Goal: Navigation & Orientation: Find specific page/section

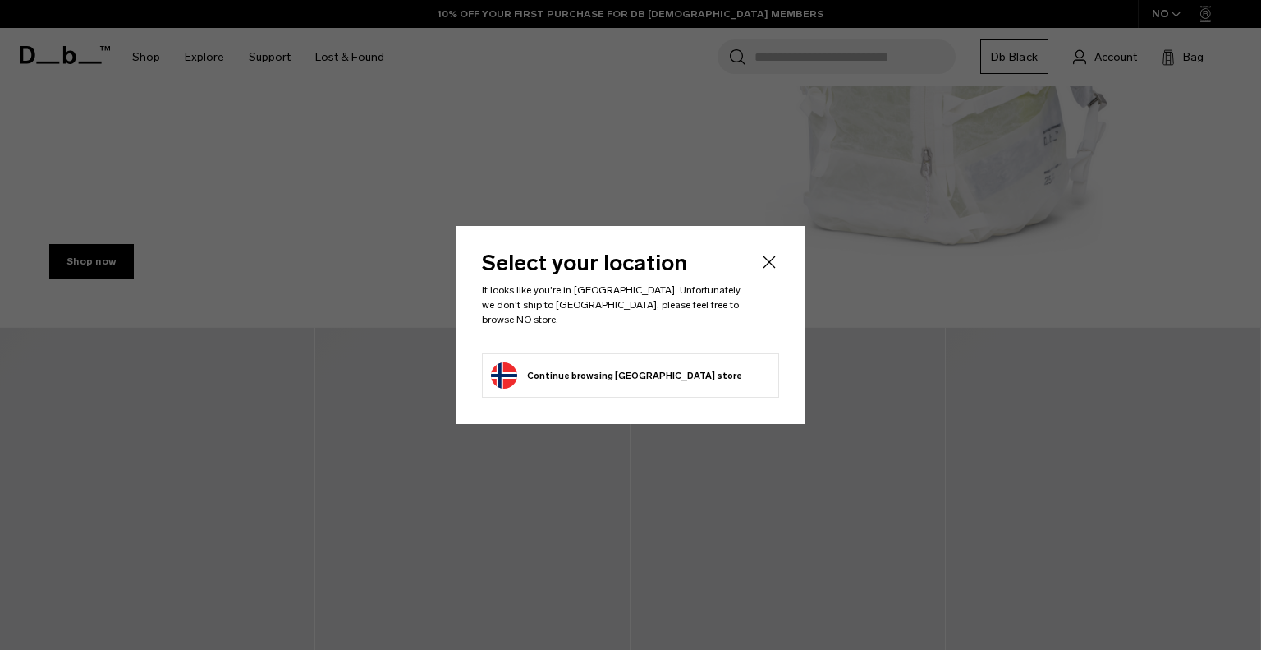
drag, startPoint x: 0, startPoint y: 0, endPoint x: 767, endPoint y: 273, distance: 814.2
click at [767, 272] on icon "Close" at bounding box center [770, 262] width 20 height 20
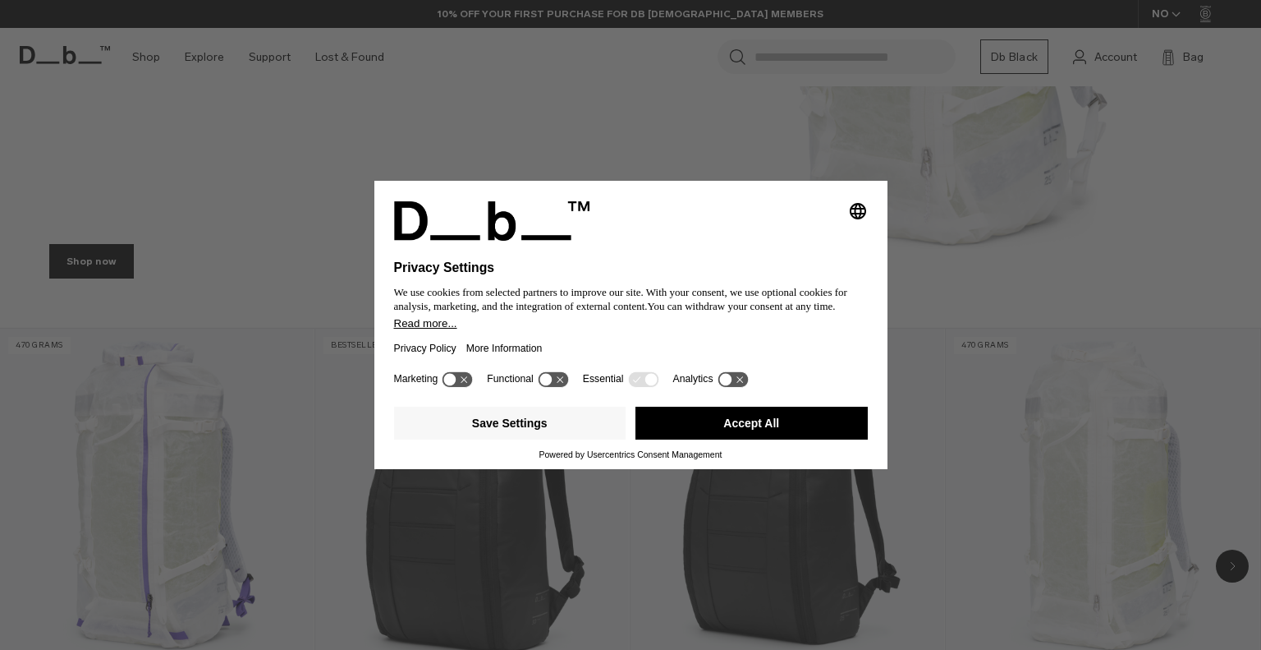
click at [654, 428] on button "Accept All" at bounding box center [752, 422] width 232 height 33
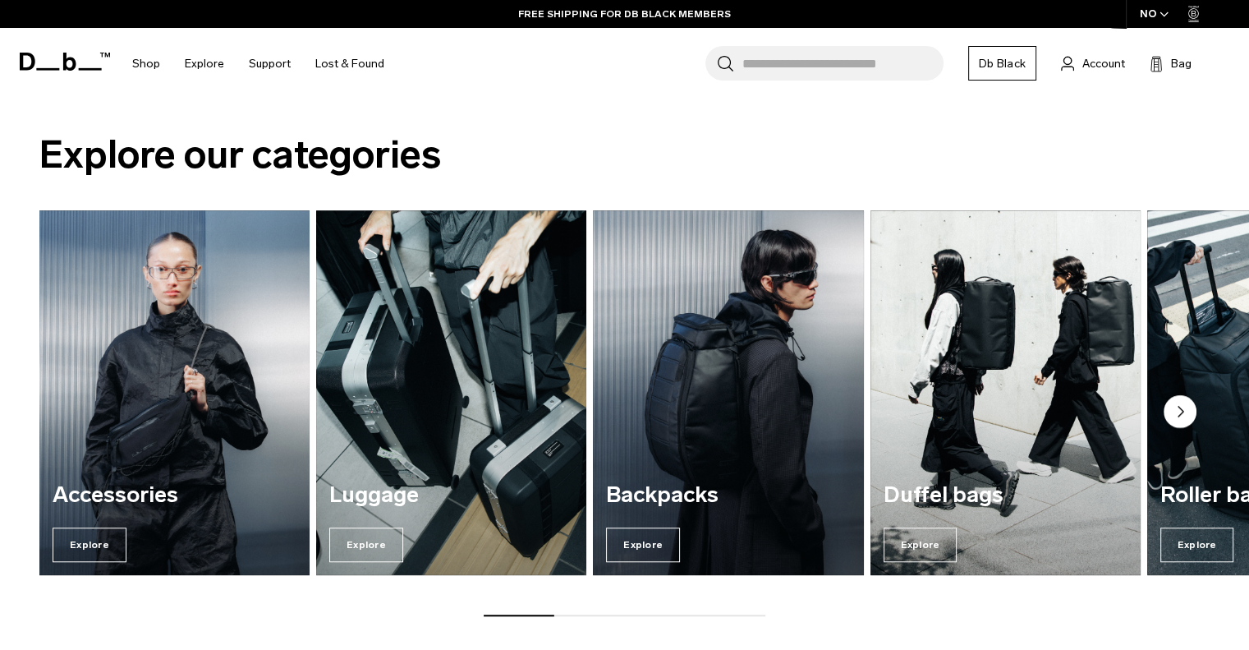
scroll to position [1163, 0]
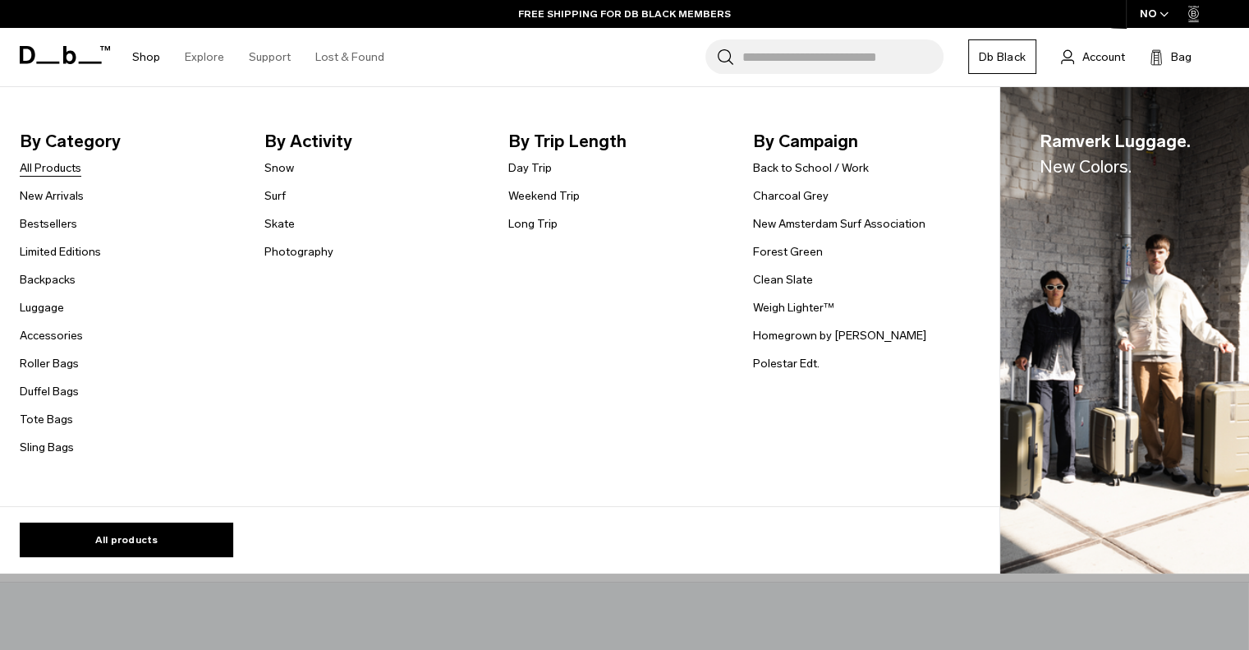
click at [39, 172] on link "All Products" at bounding box center [51, 167] width 62 height 17
